Goal: Task Accomplishment & Management: Complete application form

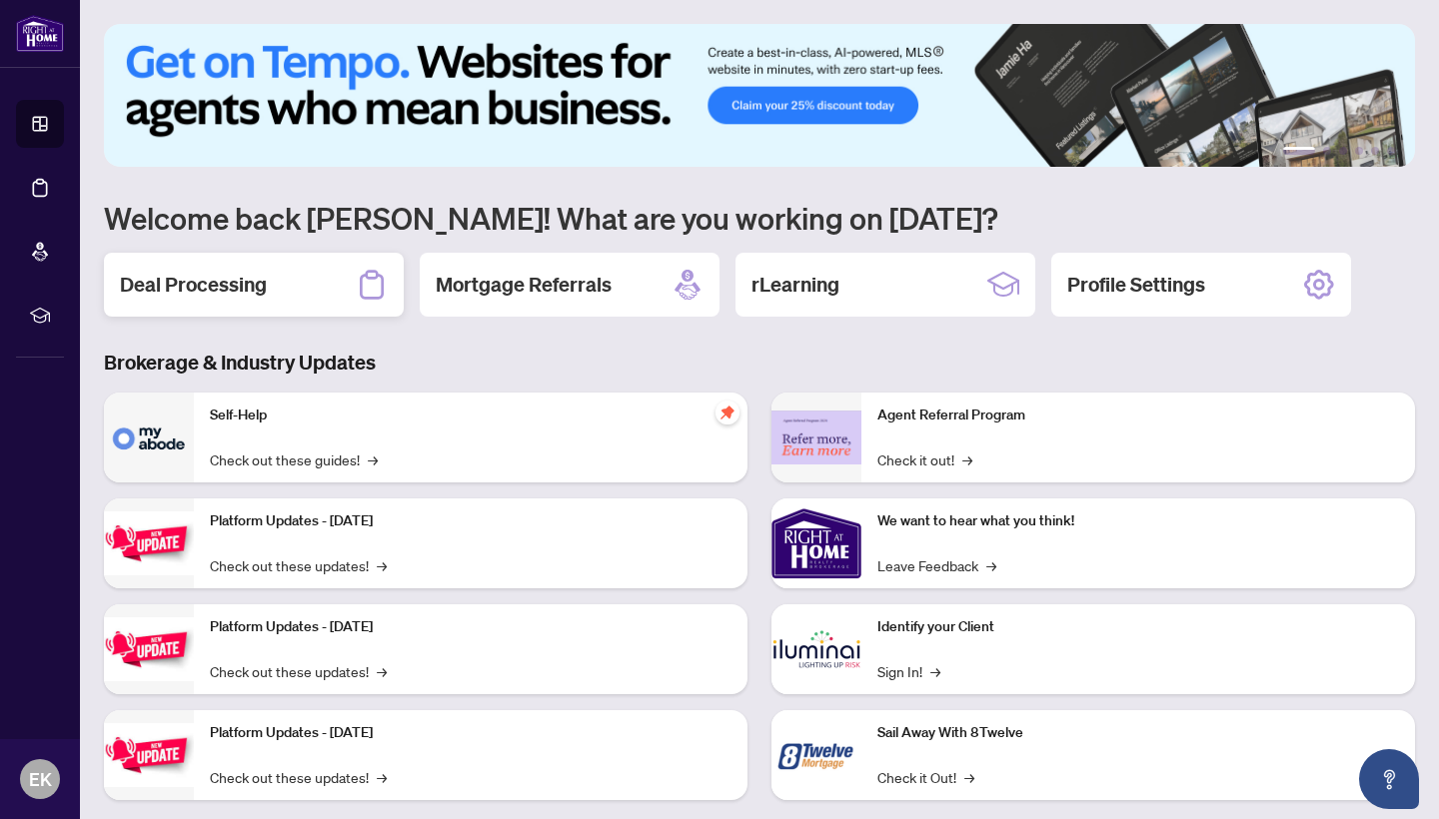
click at [232, 280] on h2 "Deal Processing" at bounding box center [193, 285] width 147 height 28
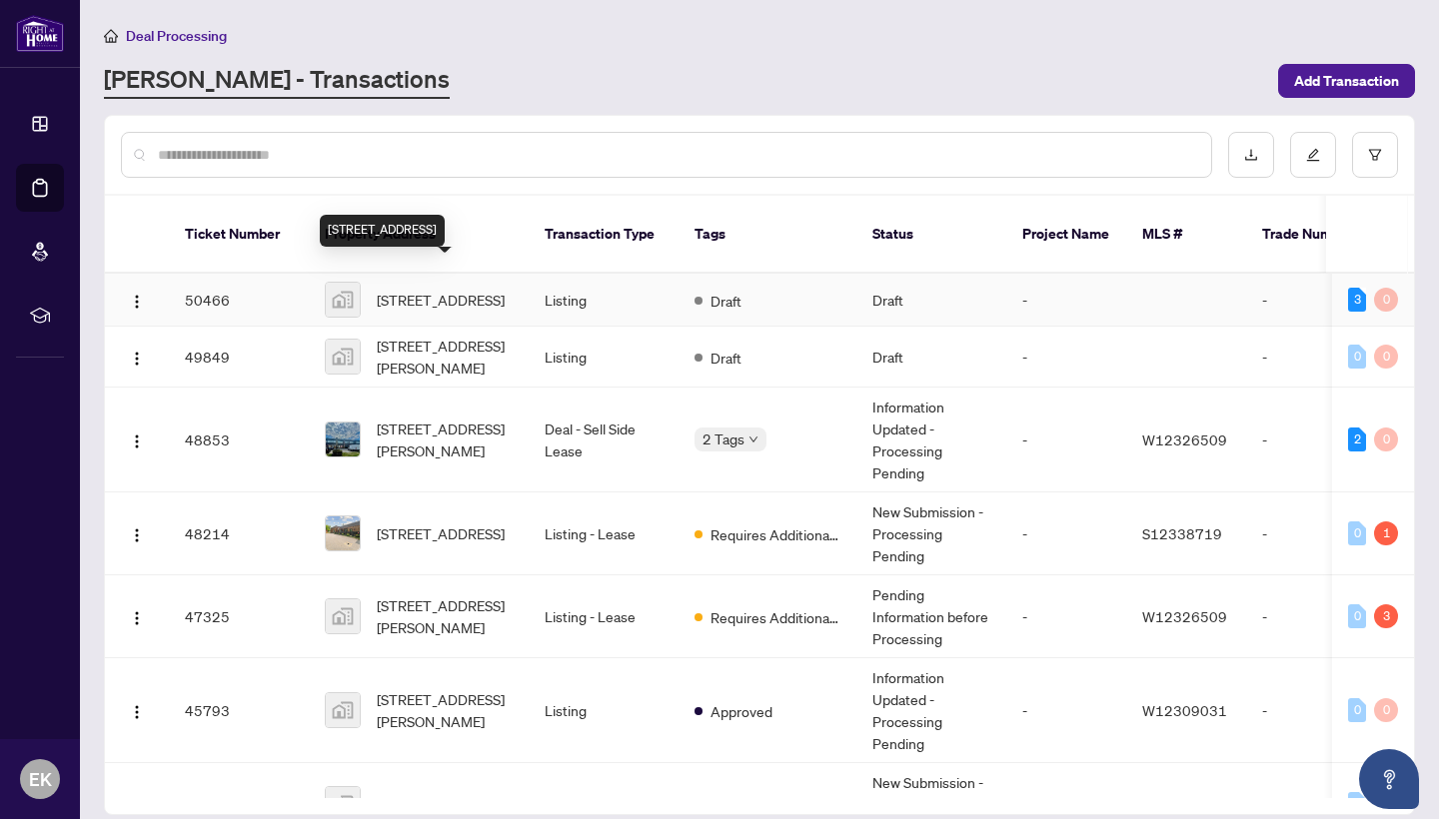
click at [421, 289] on span "[STREET_ADDRESS]" at bounding box center [441, 300] width 128 height 22
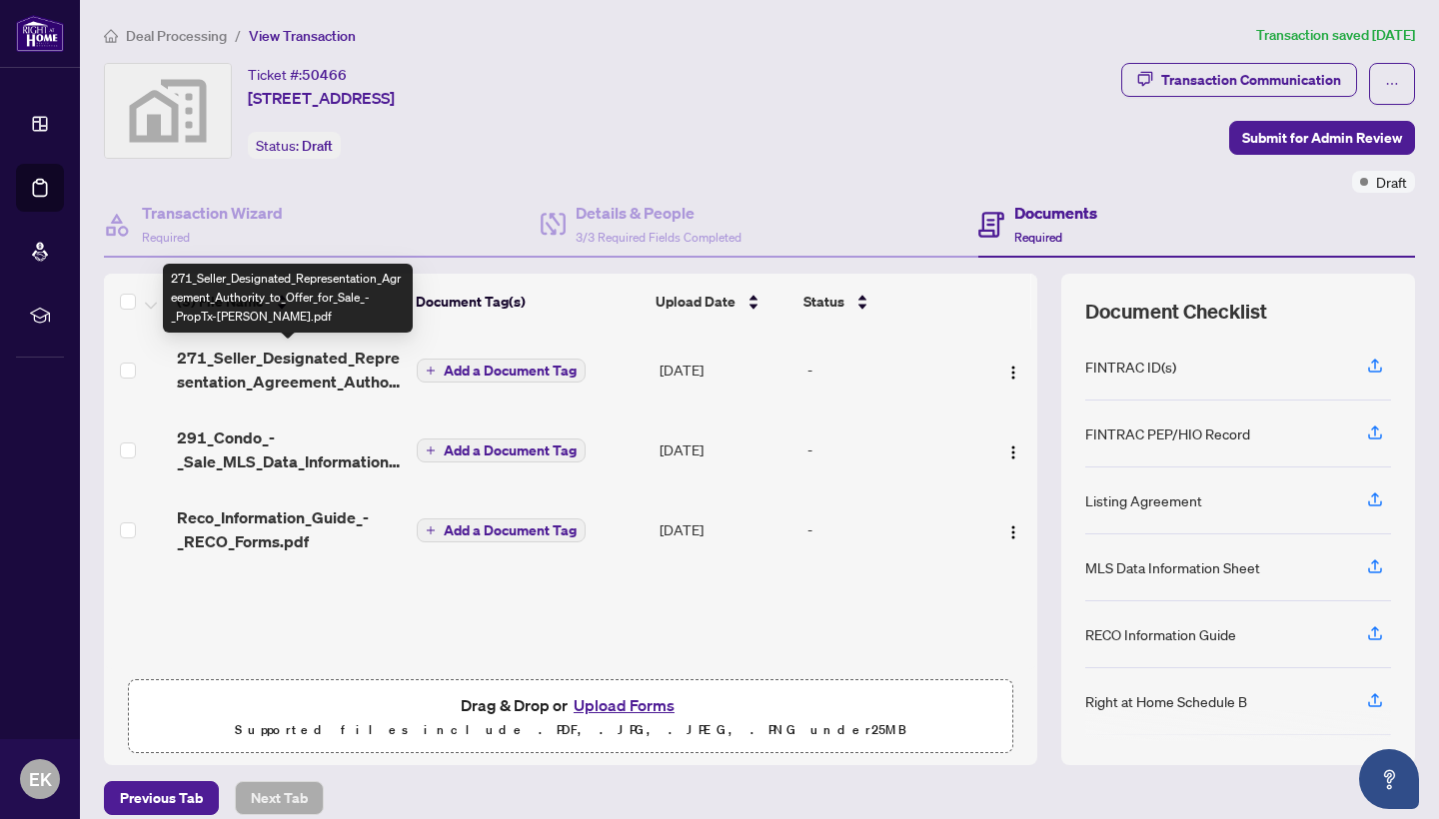
click at [322, 369] on span "271_Seller_Designated_Representation_Agreement_Authority_to_Offer_for_Sale_-_Pr…" at bounding box center [289, 370] width 224 height 48
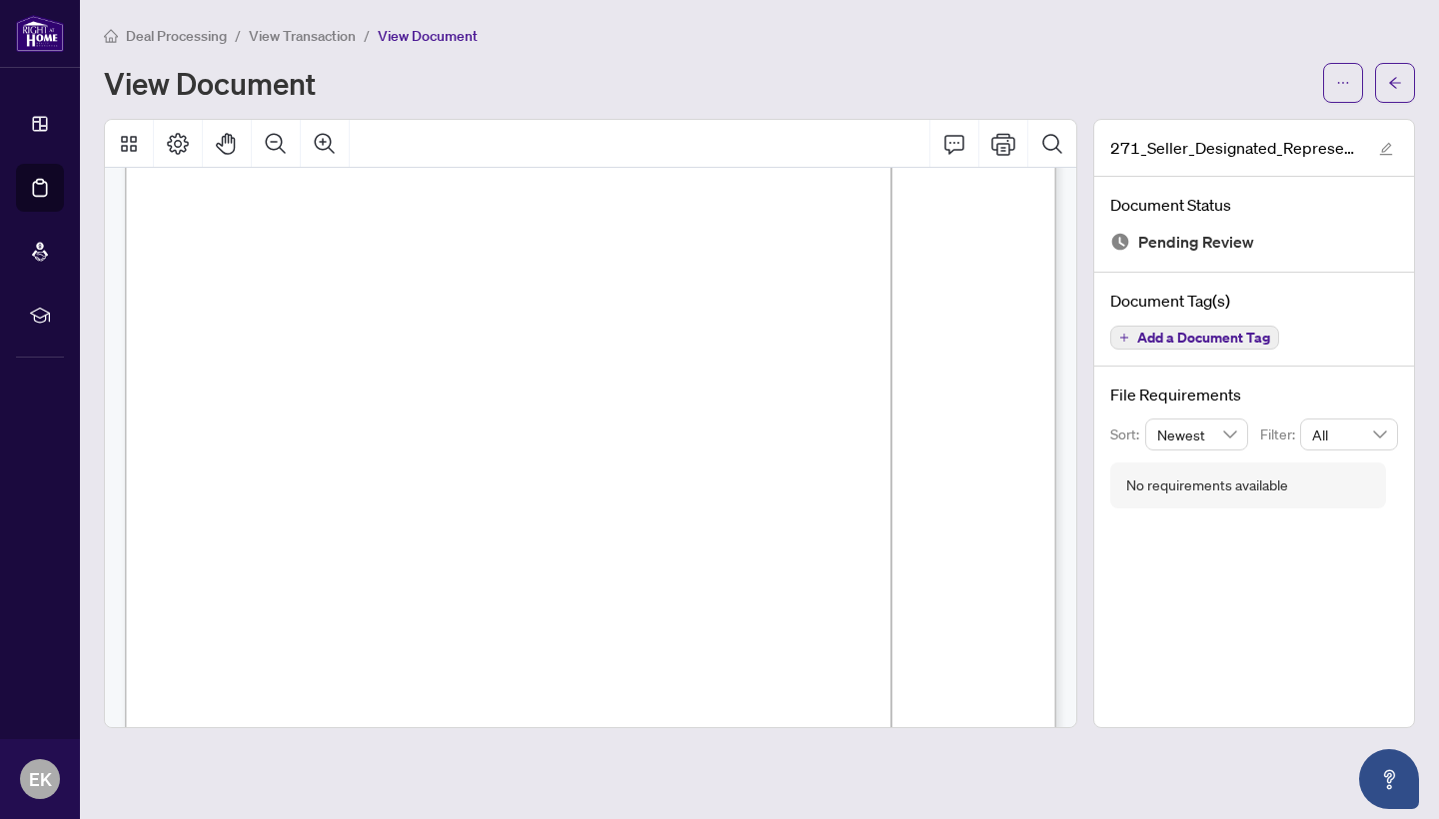
scroll to position [180, 0]
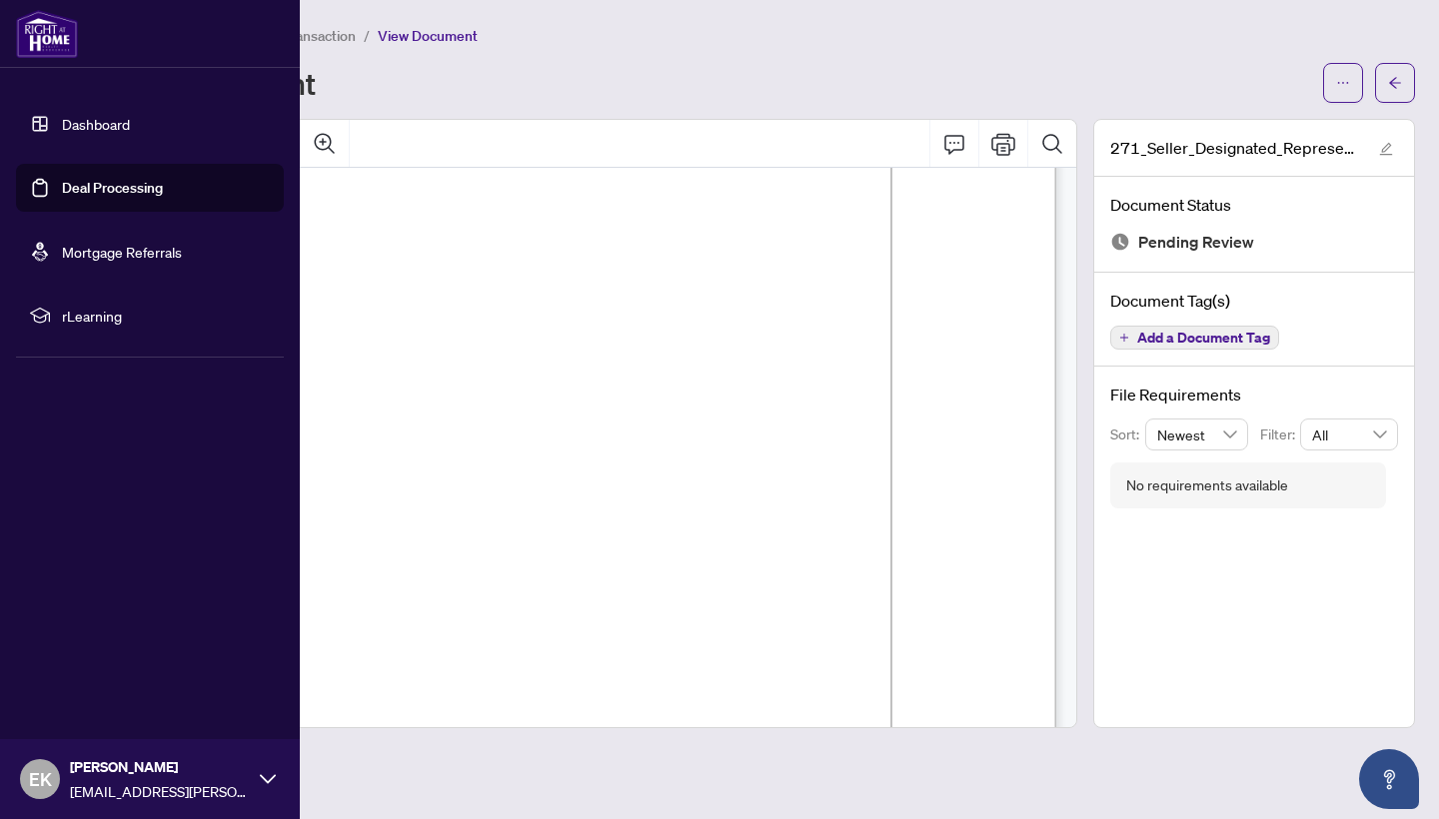
click at [62, 121] on link "Dashboard" at bounding box center [96, 124] width 68 height 18
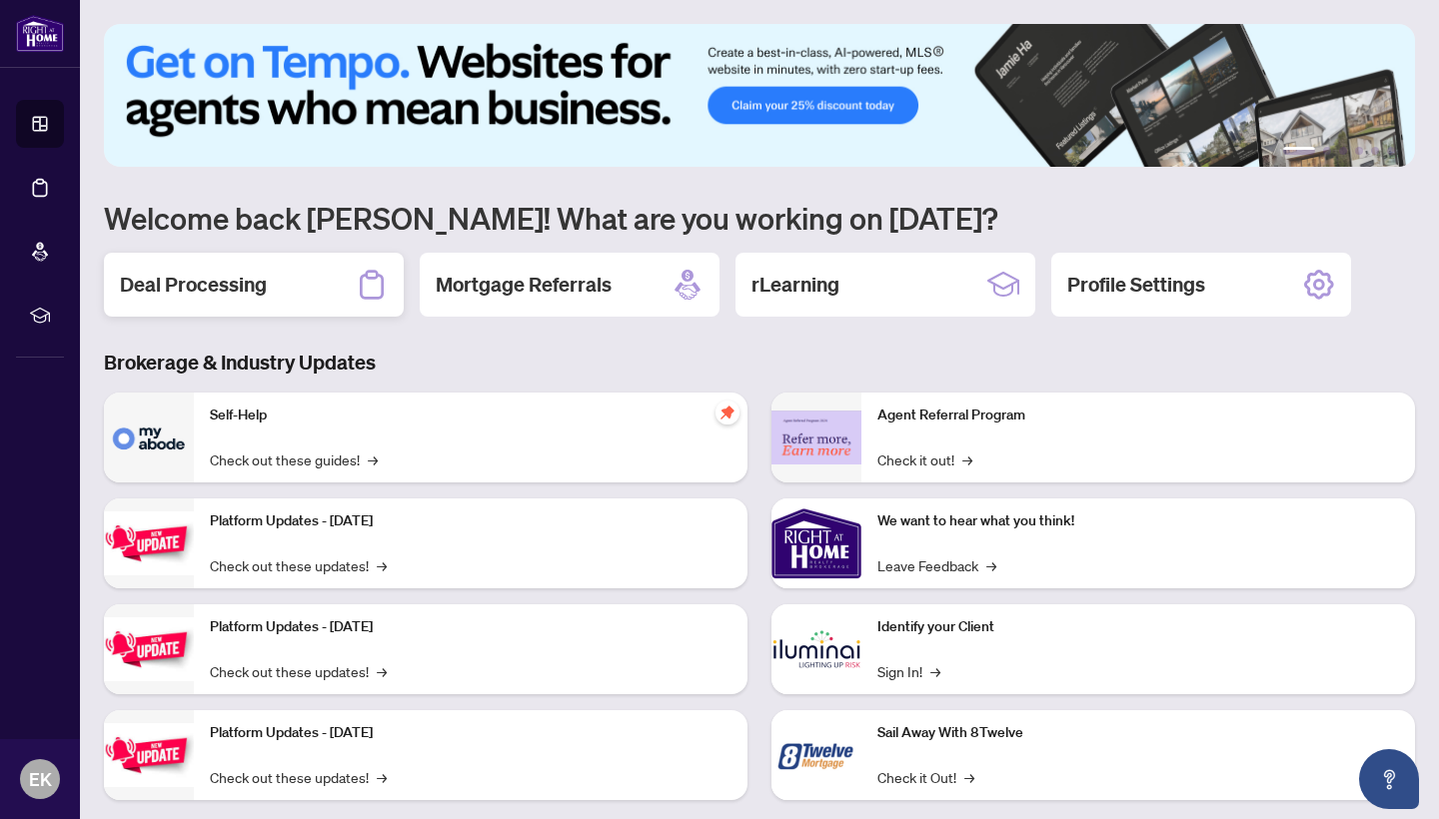
click at [228, 287] on h2 "Deal Processing" at bounding box center [193, 285] width 147 height 28
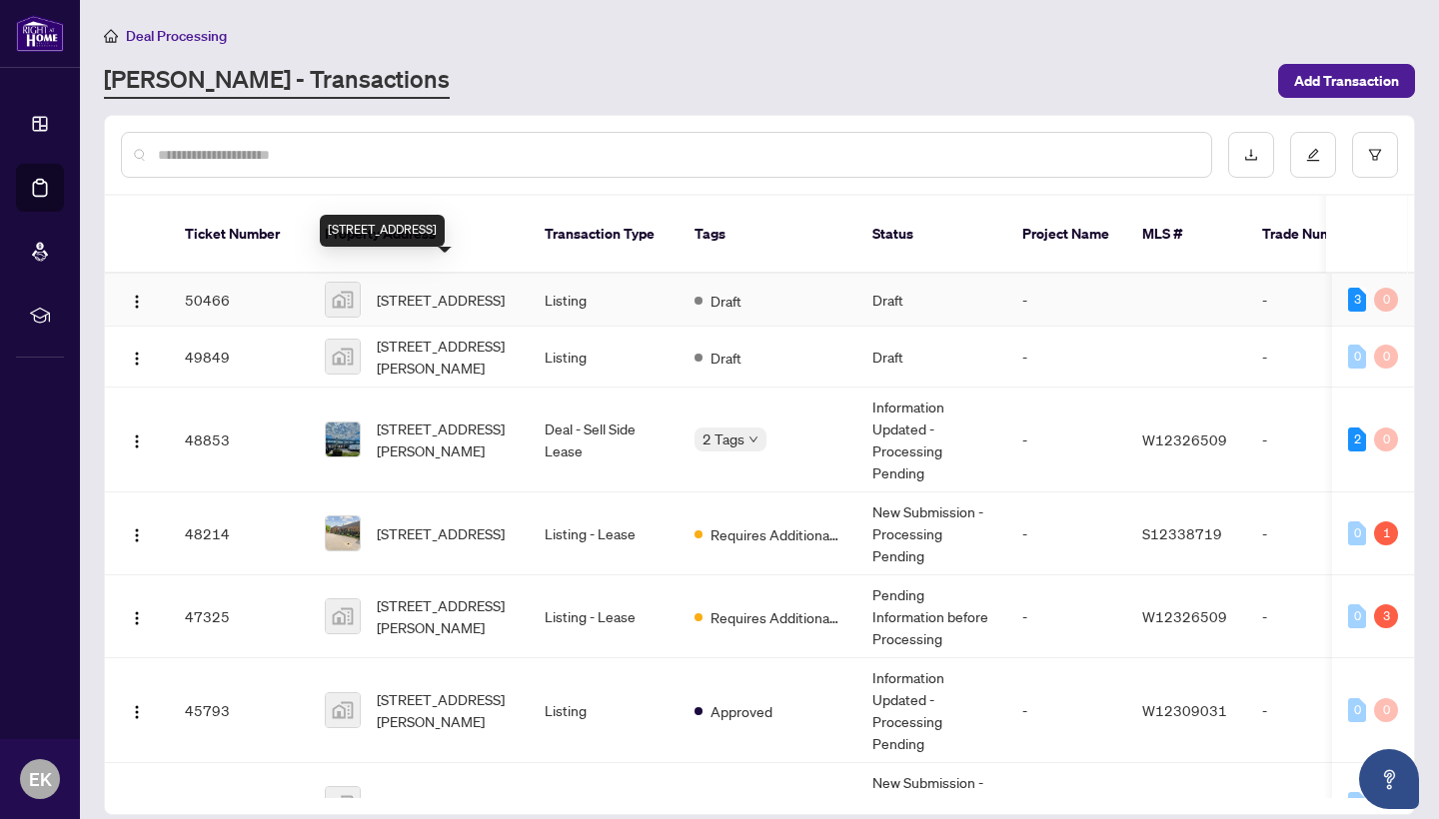
click at [399, 289] on span "[STREET_ADDRESS]" at bounding box center [441, 300] width 128 height 22
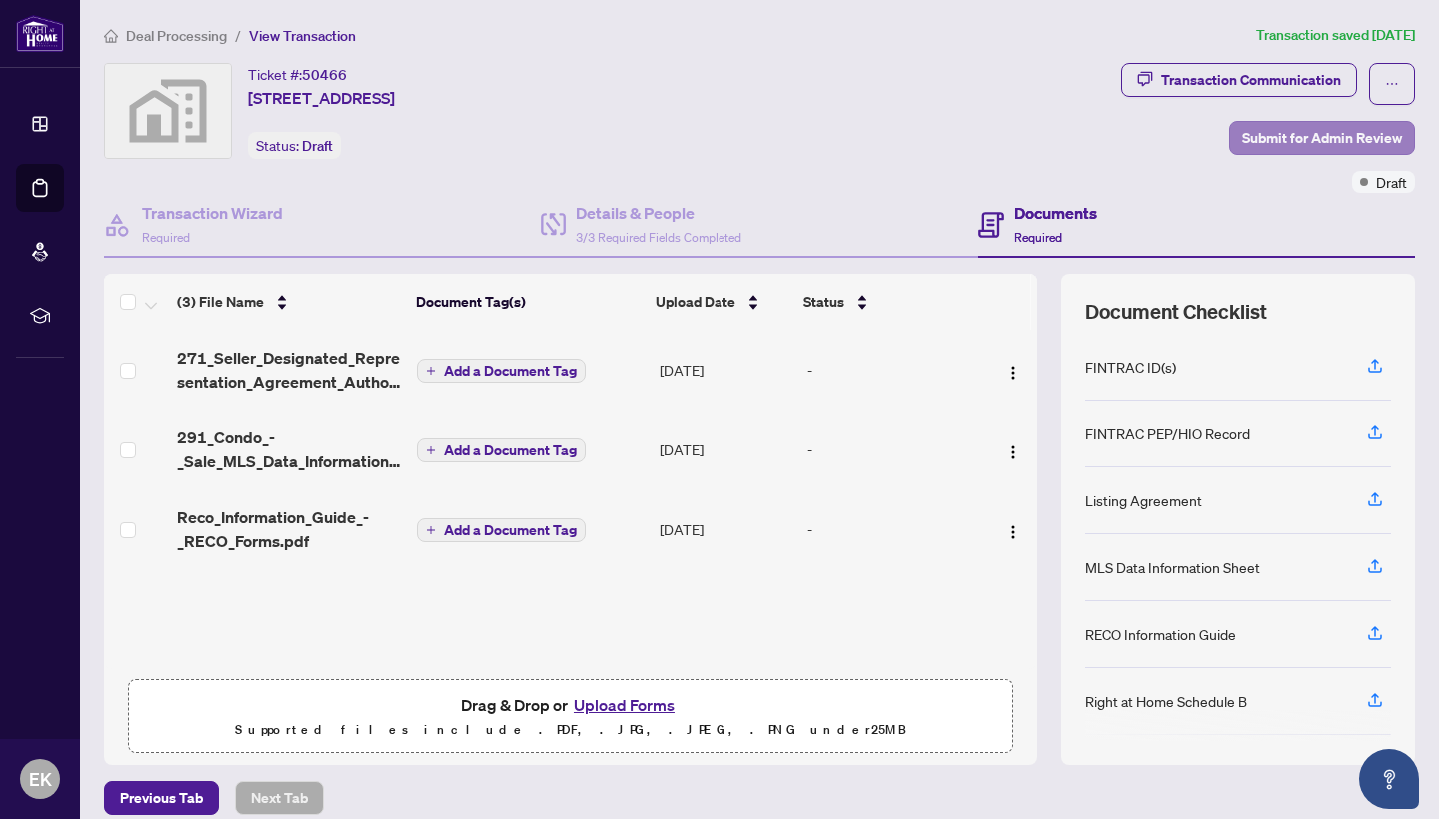
click at [1310, 144] on span "Submit for Admin Review" at bounding box center [1322, 138] width 160 height 32
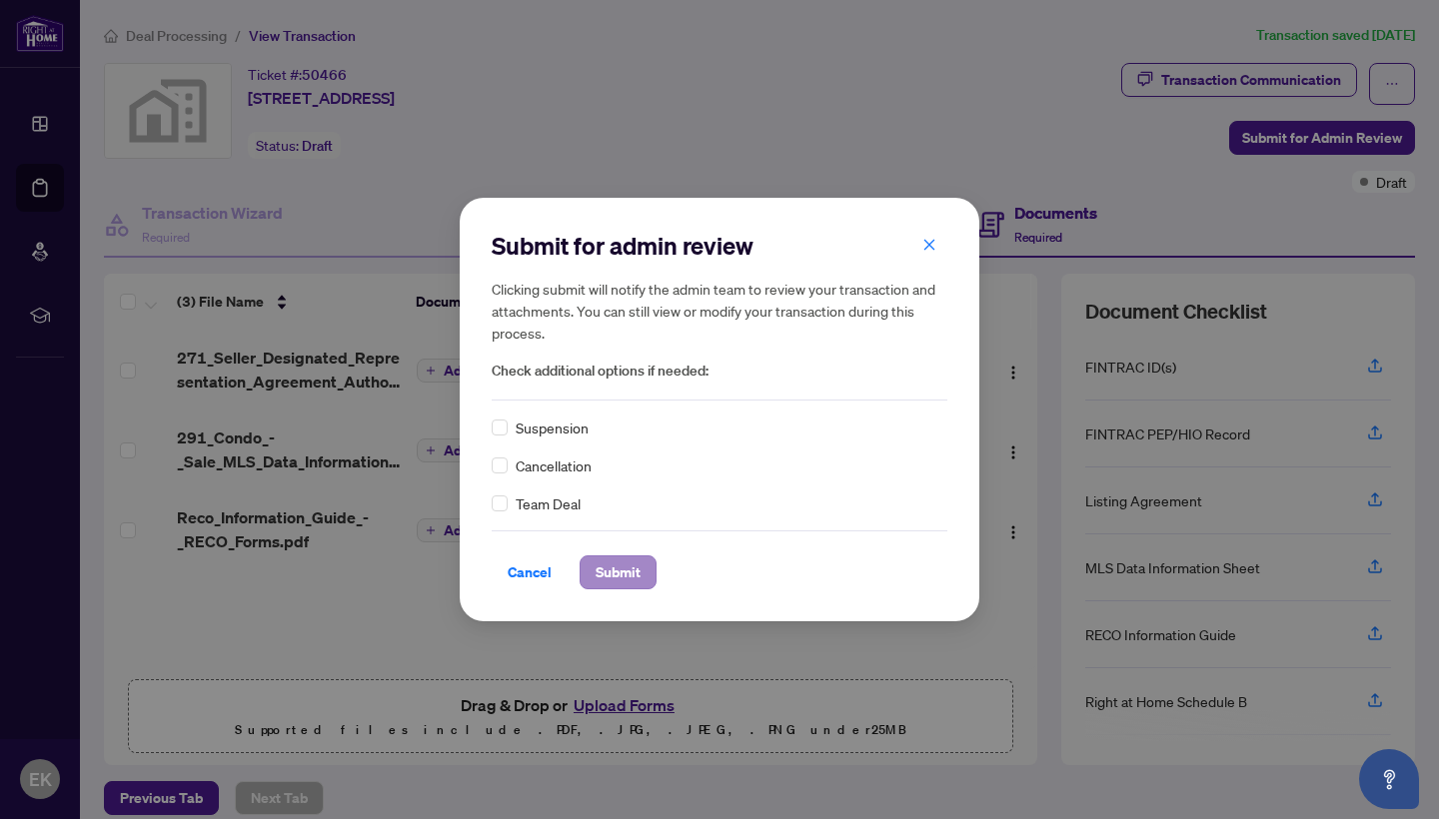
click at [619, 573] on span "Submit" at bounding box center [617, 572] width 45 height 32
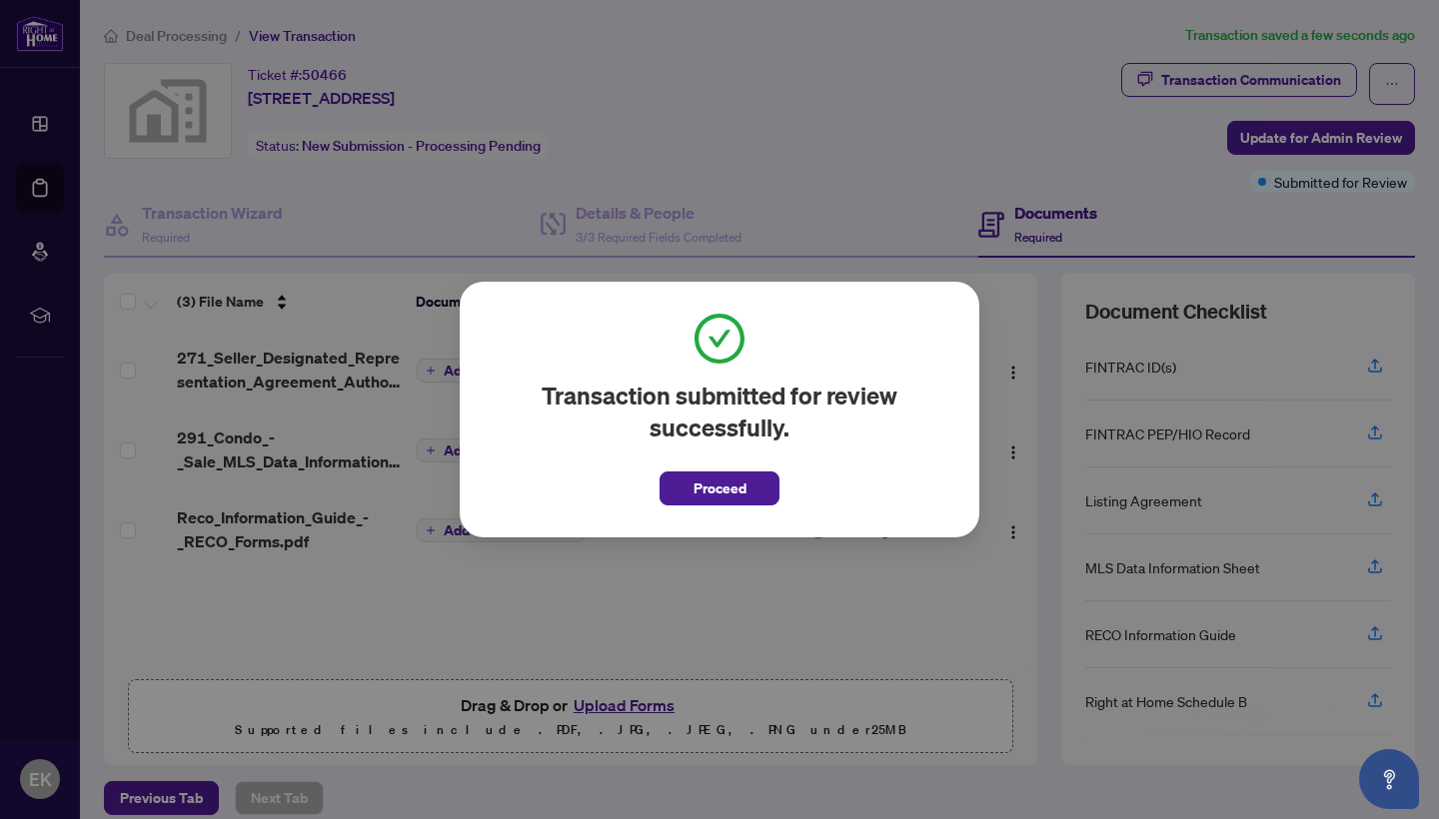
click at [720, 509] on div "Transaction submitted for review successfully. Proceed Cancel OK" at bounding box center [720, 410] width 520 height 256
click at [722, 490] on span "Proceed" at bounding box center [719, 489] width 53 height 32
